Goal: Book appointment/travel/reservation

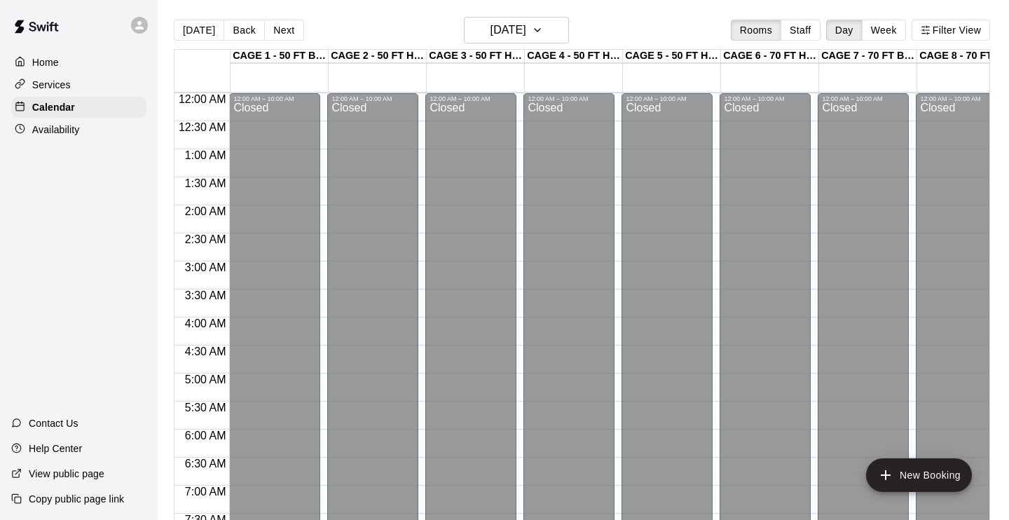
scroll to position [751, 93]
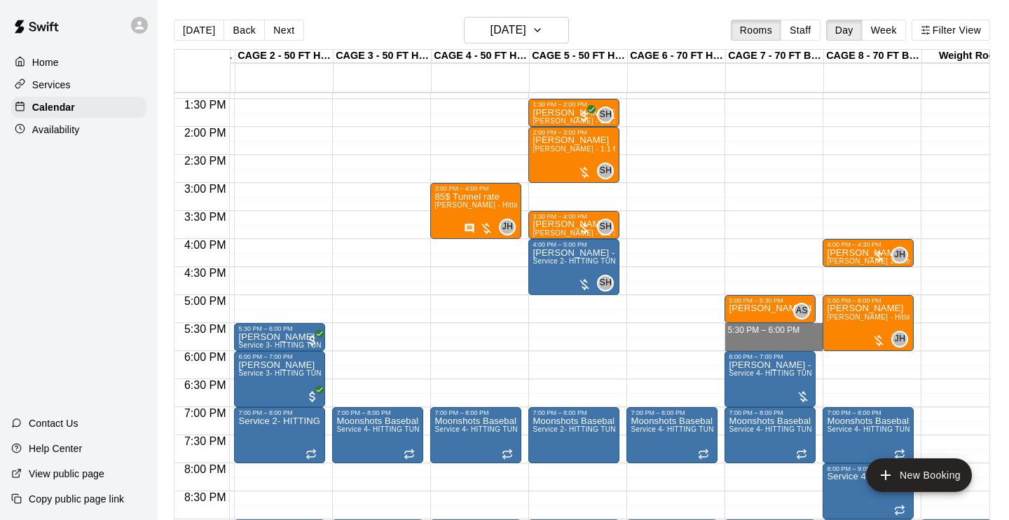
drag, startPoint x: 748, startPoint y: 324, endPoint x: 748, endPoint y: 347, distance: 22.4
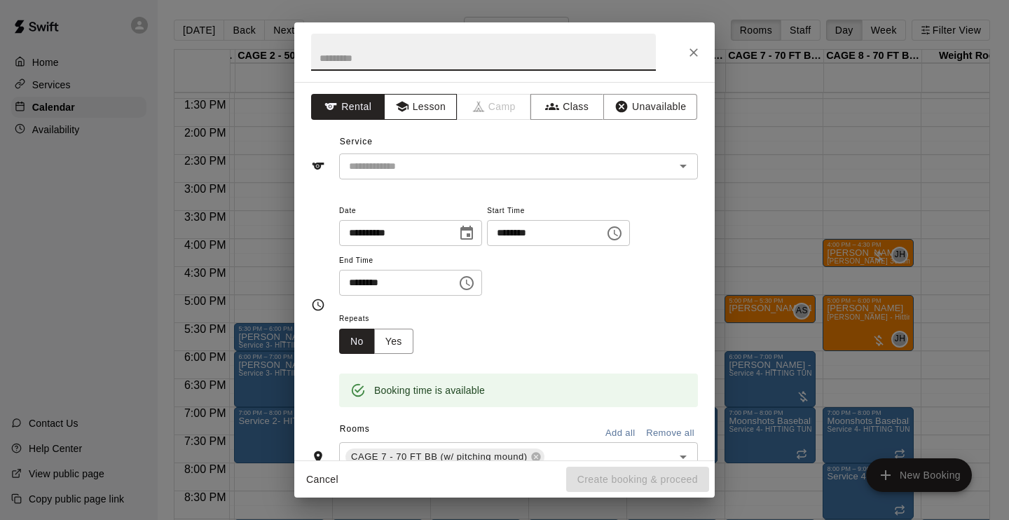
click at [423, 101] on button "Lesson" at bounding box center [421, 107] width 74 height 26
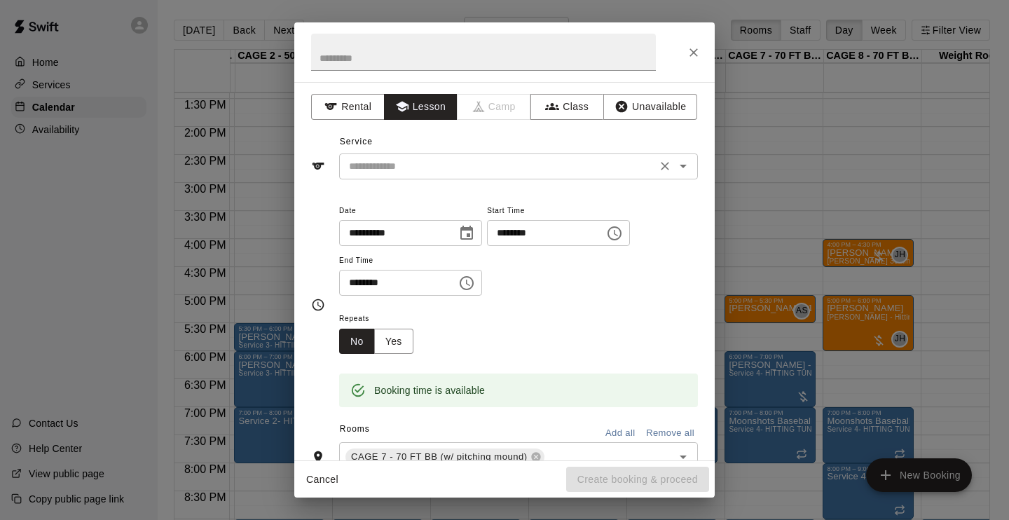
click at [449, 170] on input "text" at bounding box center [497, 167] width 309 height 18
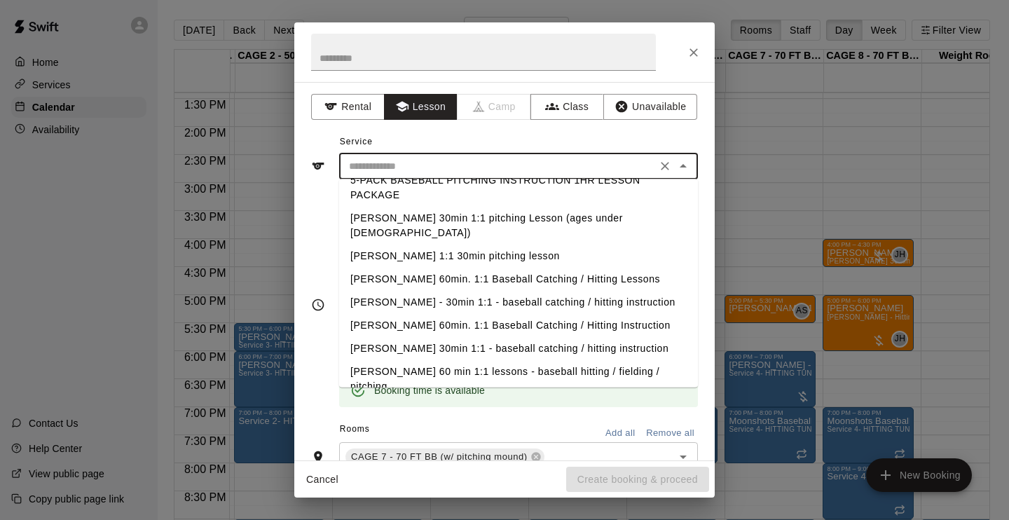
scroll to position [603, 0]
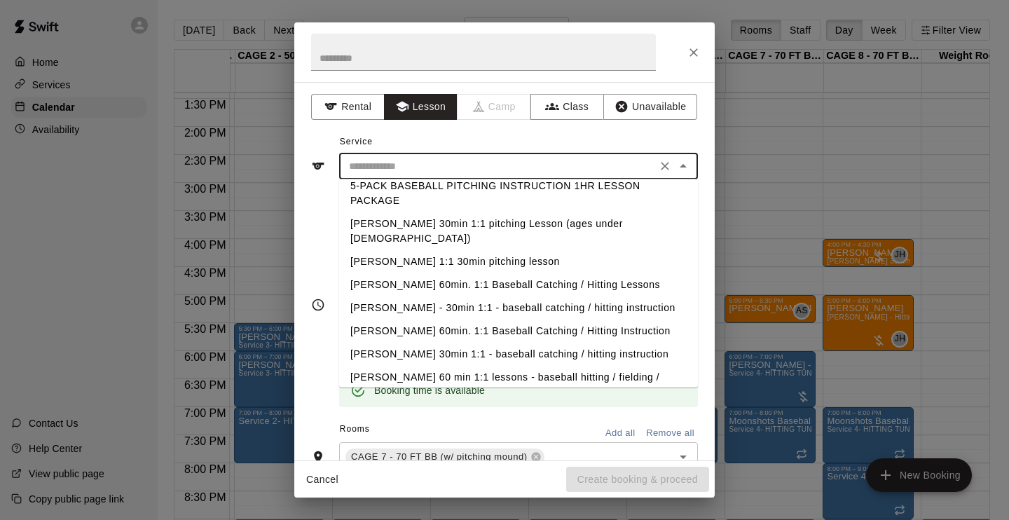
click at [448, 251] on li "[PERSON_NAME] 1:1 30min pitching lesson" at bounding box center [518, 262] width 359 height 23
type input "**********"
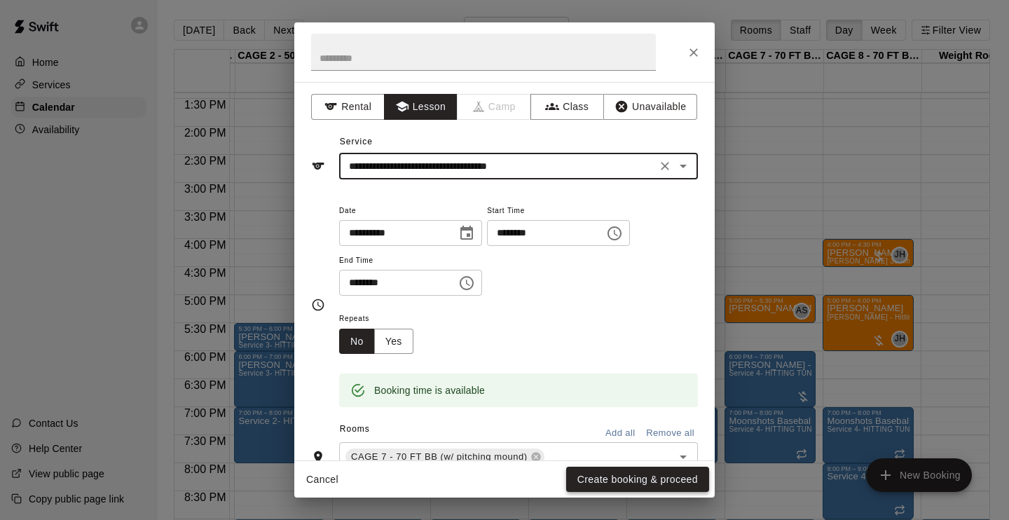
click at [641, 478] on button "Create booking & proceed" at bounding box center [637, 480] width 143 height 26
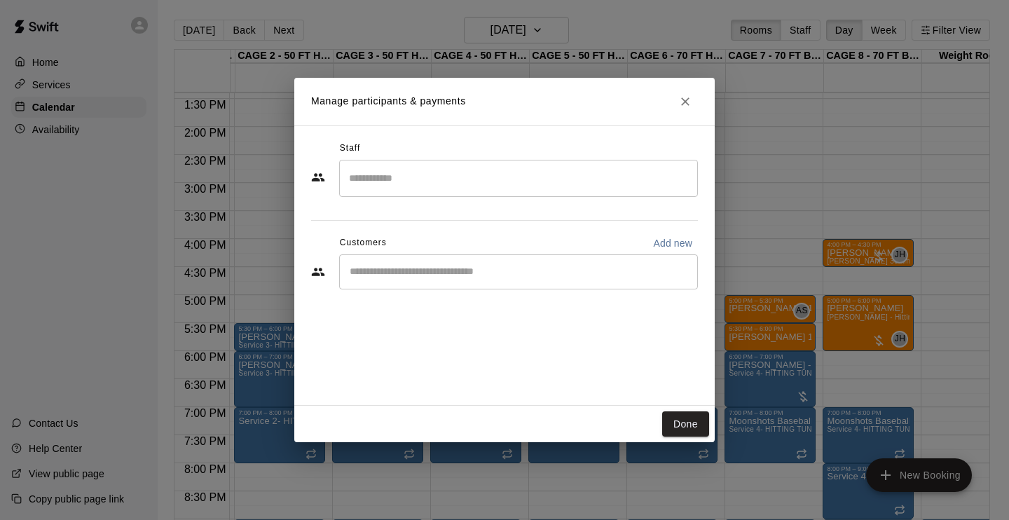
click at [439, 166] on input "Search staff" at bounding box center [518, 178] width 346 height 25
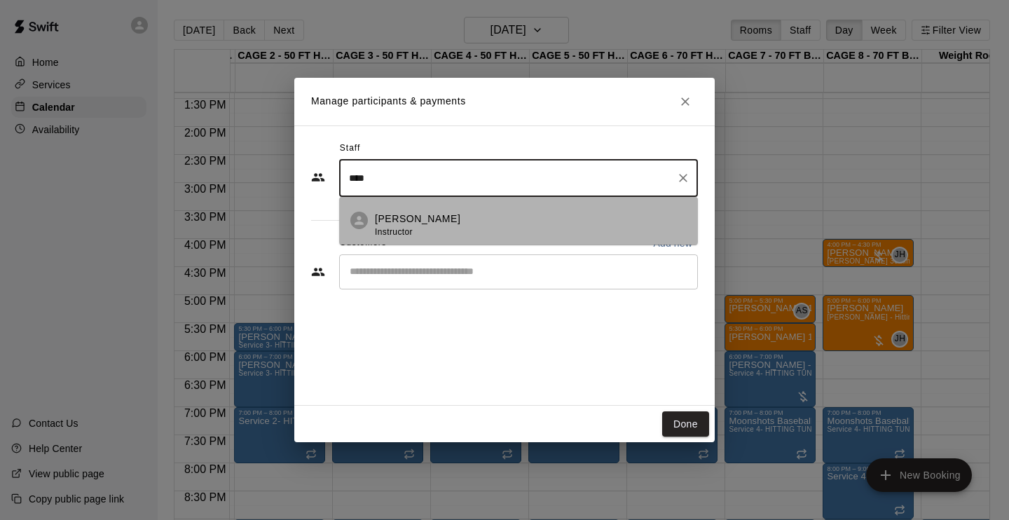
click at [434, 228] on div "[PERSON_NAME] Instructor" at bounding box center [417, 225] width 85 height 27
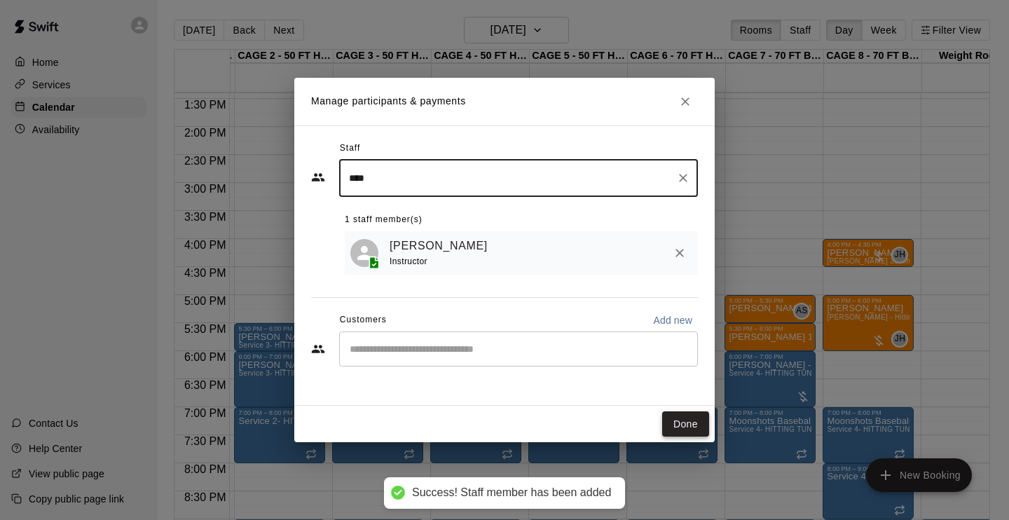
type input "****"
click at [678, 418] on button "Done" at bounding box center [685, 424] width 47 height 26
